Goal: Transaction & Acquisition: Purchase product/service

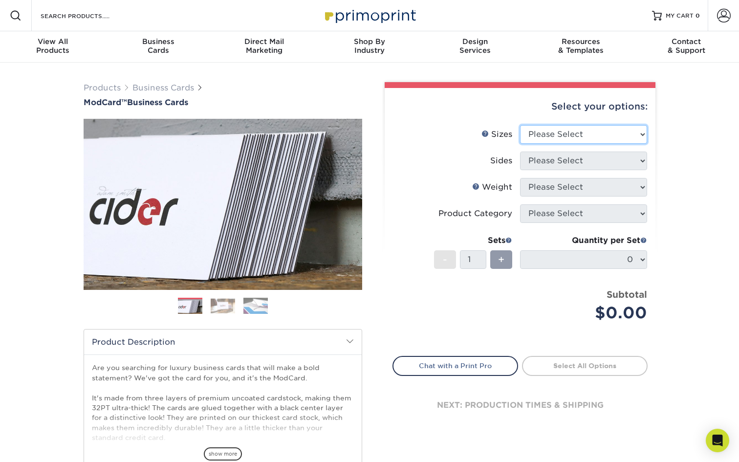
click at [558, 134] on select "Please Select 1.5" x 3.5" - Mini 1.75" x 3.5" - Mini 2" x 2" - Square 2" x 3" -…" at bounding box center [583, 134] width 127 height 19
select select "2.00x3.50"
click at [520, 125] on select "Please Select 1.5" x 3.5" - Mini 1.75" x 3.5" - Mini 2" x 2" - Square 2" x 3" -…" at bounding box center [583, 134] width 127 height 19
click at [551, 160] on select "Please Select Print Both Sides Print Front Only" at bounding box center [583, 160] width 127 height 19
select select "13abbda7-1d64-4f25-8bb2-c179b224825d"
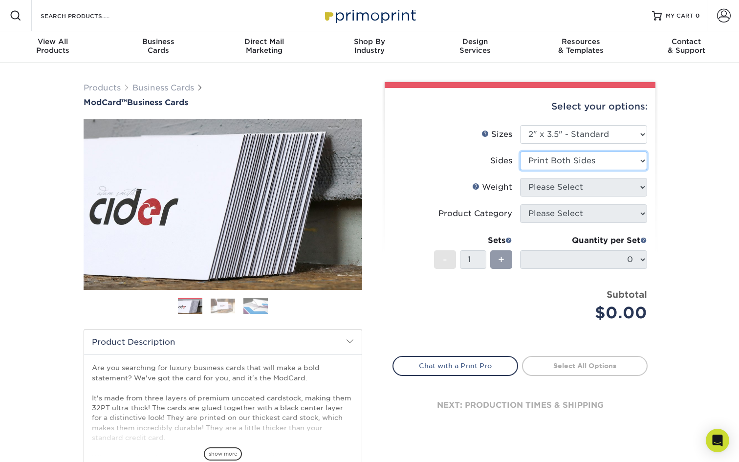
click at [520, 151] on select "Please Select Print Both Sides Print Front Only" at bounding box center [583, 160] width 127 height 19
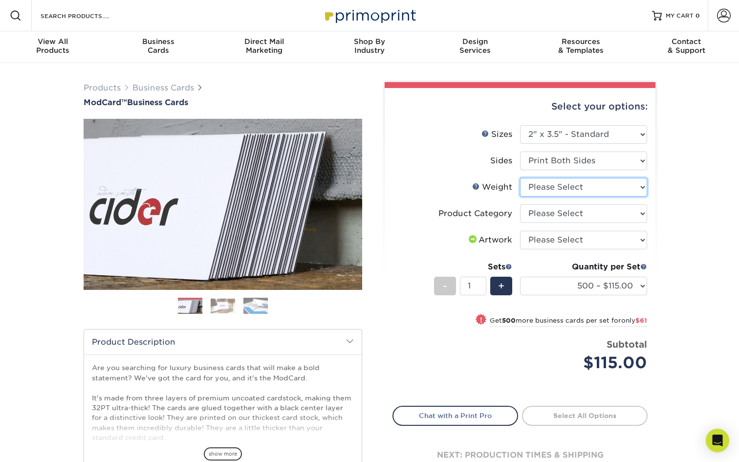
click at [551, 192] on select "Please Select 32PTUCBLK" at bounding box center [583, 187] width 127 height 19
select select "32PTUCBLK"
click at [520, 178] on select "Please Select 32PTUCBLK" at bounding box center [583, 187] width 127 height 19
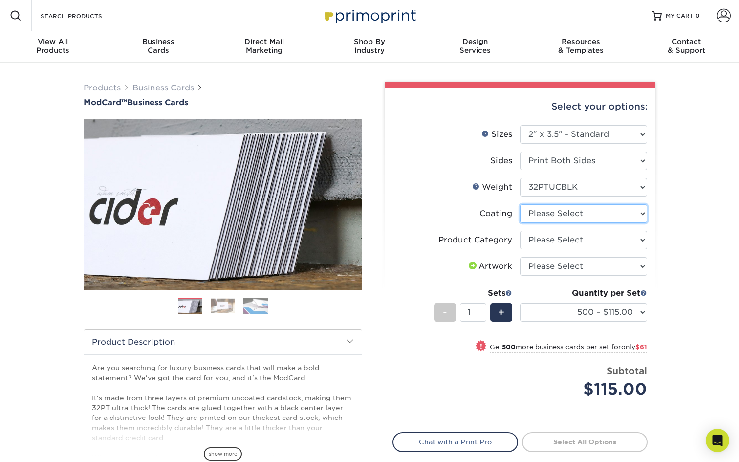
click at [538, 217] on select at bounding box center [583, 213] width 127 height 19
click at [558, 236] on select "Please Select Business Cards" at bounding box center [583, 240] width 127 height 19
select select "3b5148f1-0588-4f88-a218-97bcfdce65c1"
click at [520, 231] on select "Please Select Business Cards" at bounding box center [583, 240] width 127 height 19
click at [566, 276] on li "Artwork Please Select I will upload files I need a design - $100" at bounding box center [520, 270] width 254 height 26
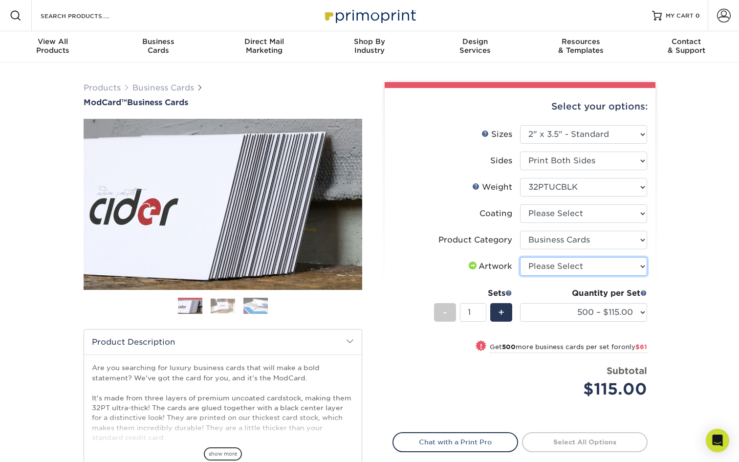
click at [565, 266] on select "Please Select I will upload files I need a design - $100" at bounding box center [583, 266] width 127 height 19
click at [559, 219] on select at bounding box center [583, 213] width 127 height 19
click at [637, 338] on li "Sets - 1 + Quantity per Set 500 – $115.00 1000 – $176.00 (Price includes envelo…" at bounding box center [520, 311] width 254 height 57
